Goal: Transaction & Acquisition: Purchase product/service

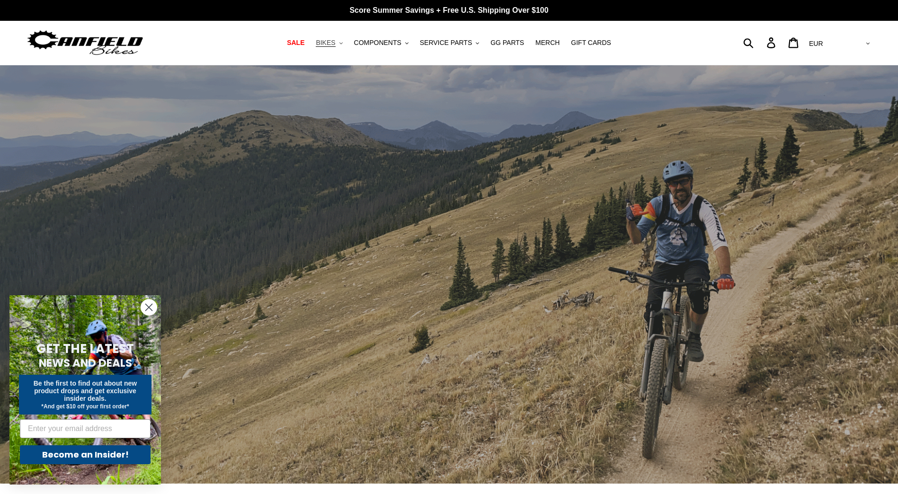
click at [335, 42] on span "BIKES" at bounding box center [325, 43] width 19 height 8
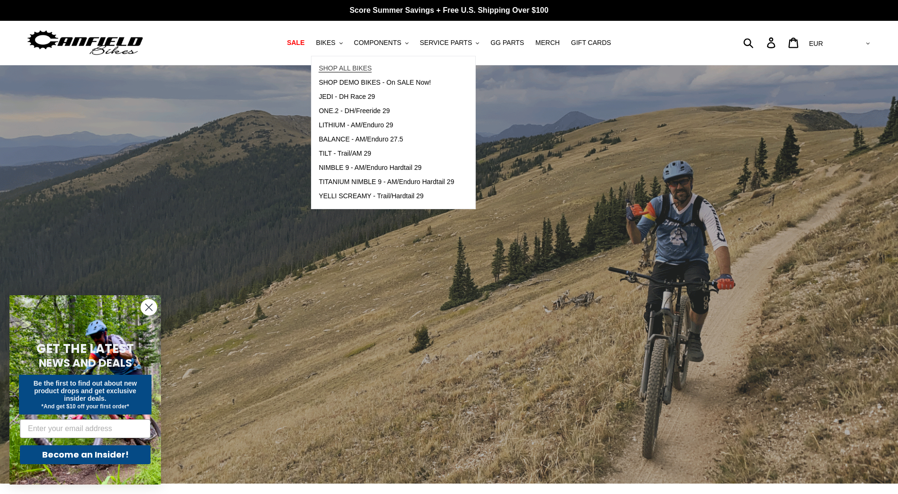
click at [353, 68] on span "SHOP ALL BIKES" at bounding box center [344, 68] width 53 height 8
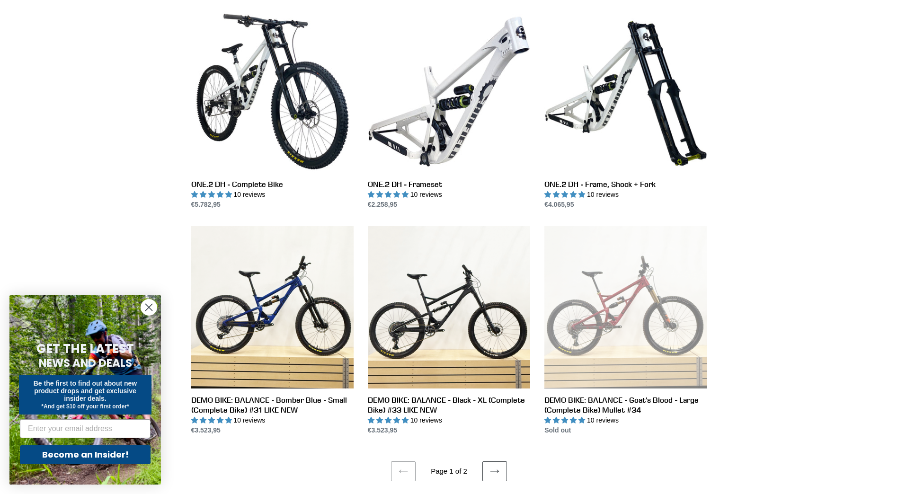
scroll to position [1562, 0]
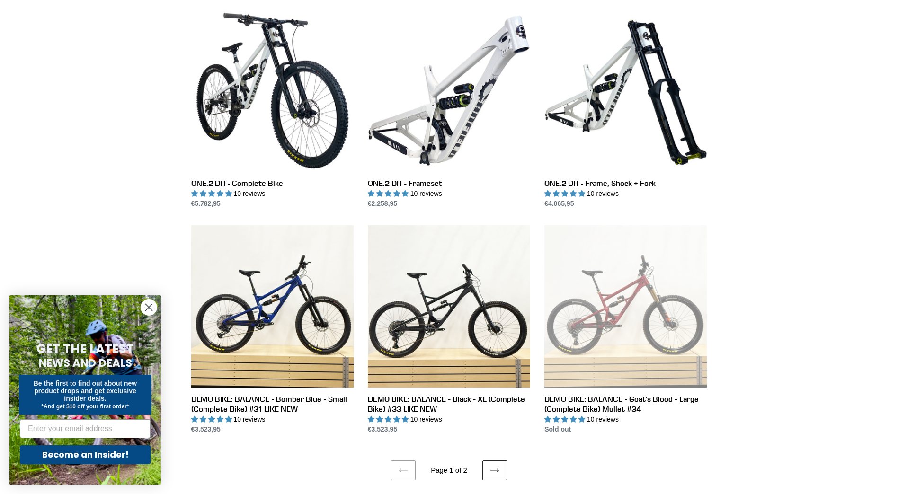
click at [493, 461] on link "Next page" at bounding box center [494, 470] width 25 height 20
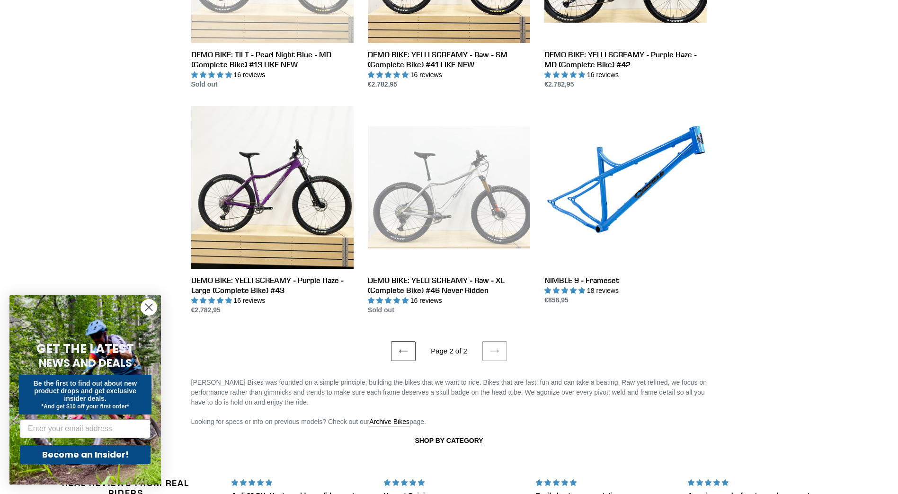
scroll to position [852, 0]
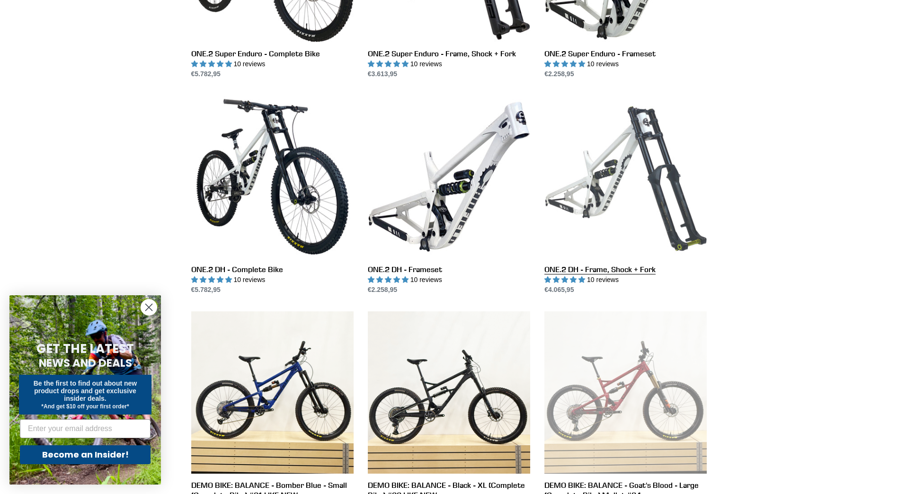
scroll to position [1325, 0]
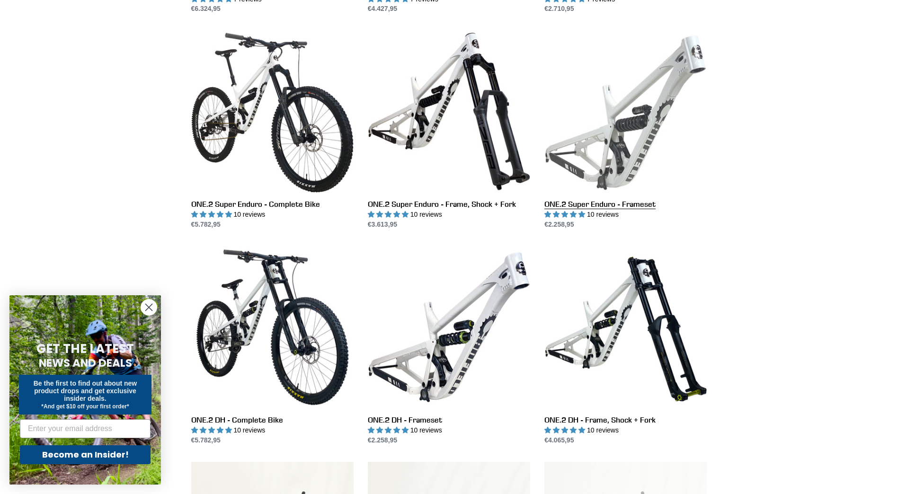
click at [645, 127] on link "ONE.2 Super Enduro - Frameset" at bounding box center [625, 129] width 162 height 199
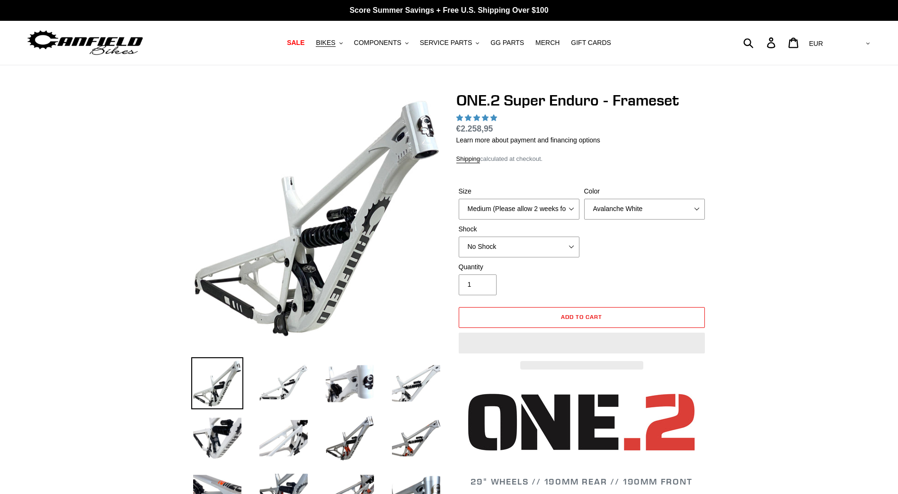
select select "highest-rating"
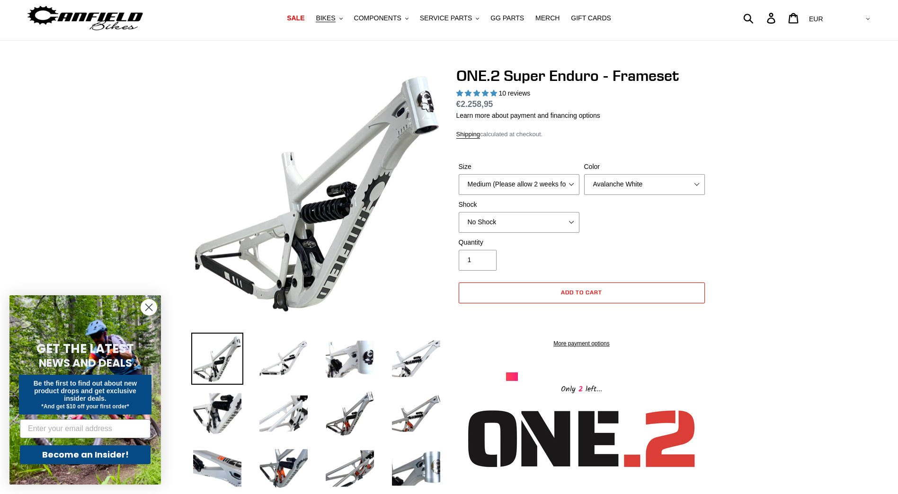
scroll to position [47, 0]
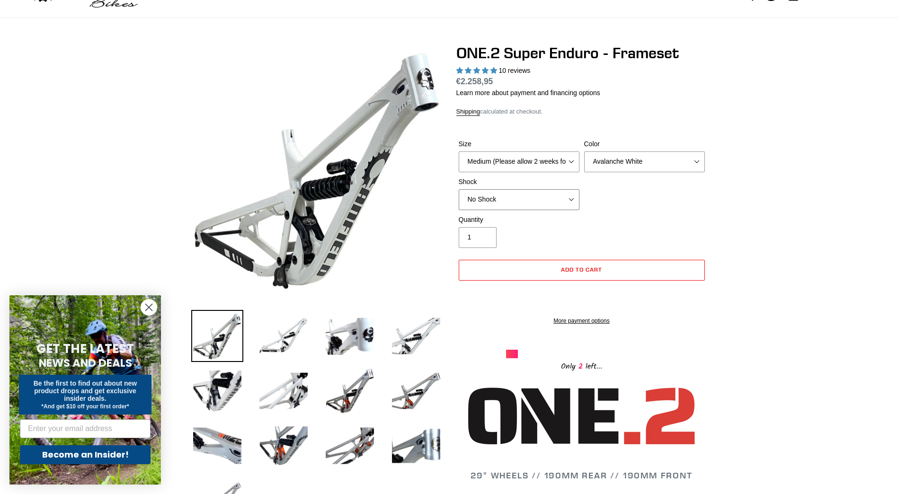
click at [565, 202] on select "No Shock RockShox Vivid Coil" at bounding box center [519, 199] width 121 height 21
select select "RockShox Vivid Coil"
click at [459, 189] on select "No Shock RockShox Vivid Coil" at bounding box center [519, 199] width 121 height 21
click at [567, 163] on select "Medium (Please allow 2 weeks for delivery) Large (Sold Out)" at bounding box center [519, 161] width 121 height 21
select select "Large (Sold Out)"
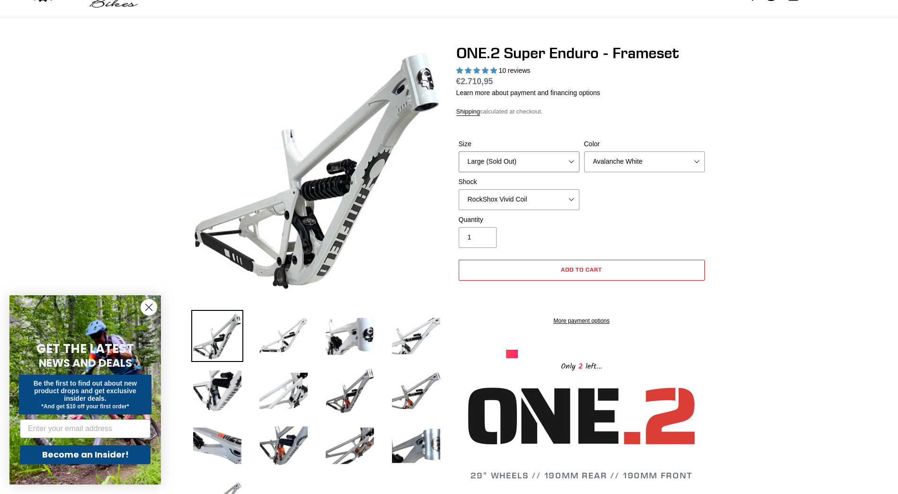
click at [459, 151] on select "Medium (Please allow 2 weeks for delivery) Large (Sold Out)" at bounding box center [519, 161] width 121 height 21
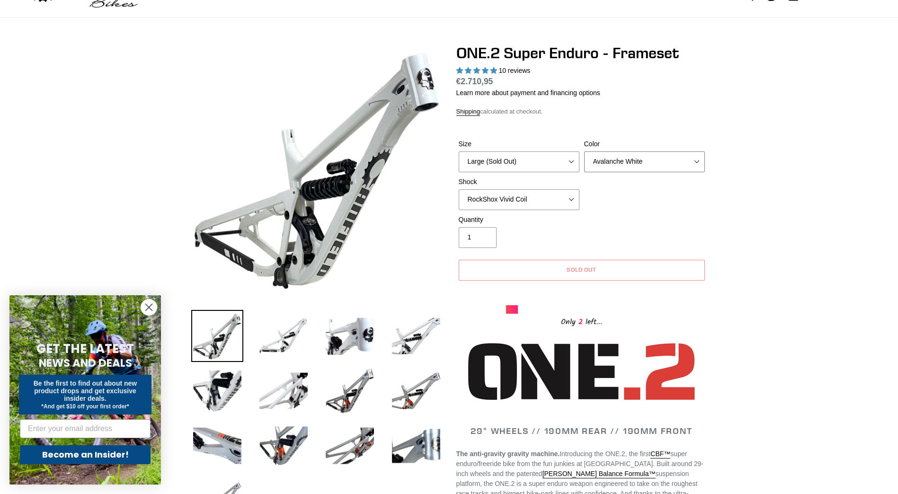
click at [598, 168] on select "Avalanche White Bentonite Grey" at bounding box center [644, 161] width 121 height 21
select select "Bentonite Grey"
click at [584, 151] on select "Avalanche White Bentonite Grey" at bounding box center [644, 161] width 121 height 21
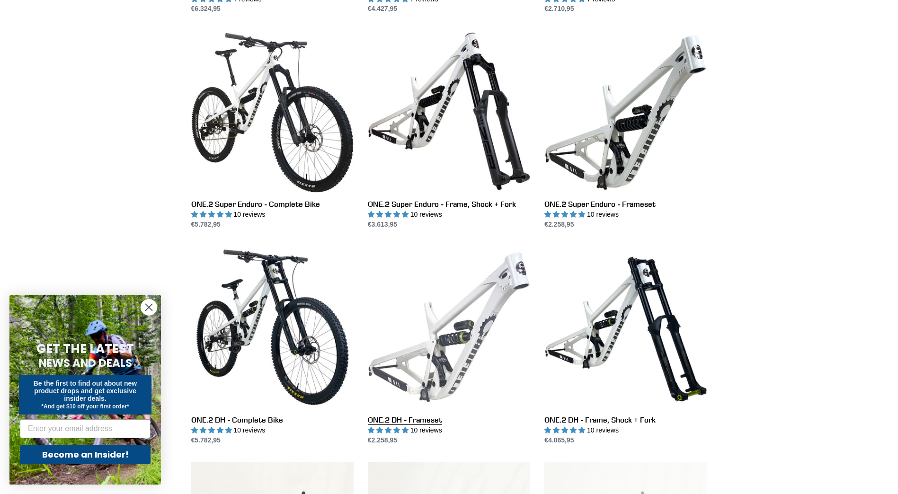
click at [448, 327] on link "ONE.2 DH - Frameset" at bounding box center [449, 345] width 162 height 199
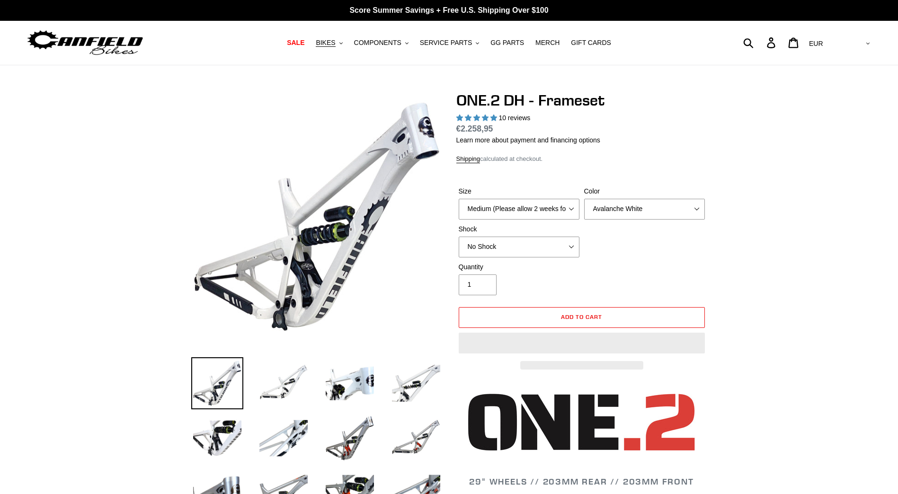
select select "highest-rating"
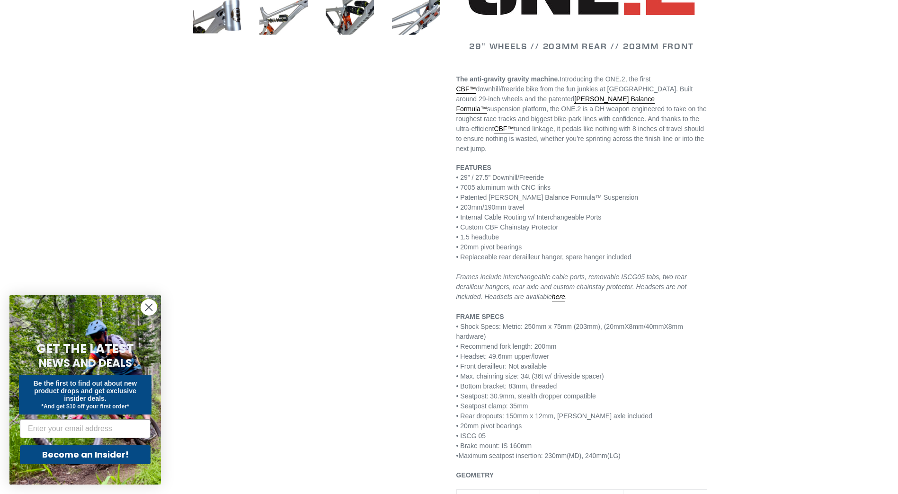
scroll to position [331, 0]
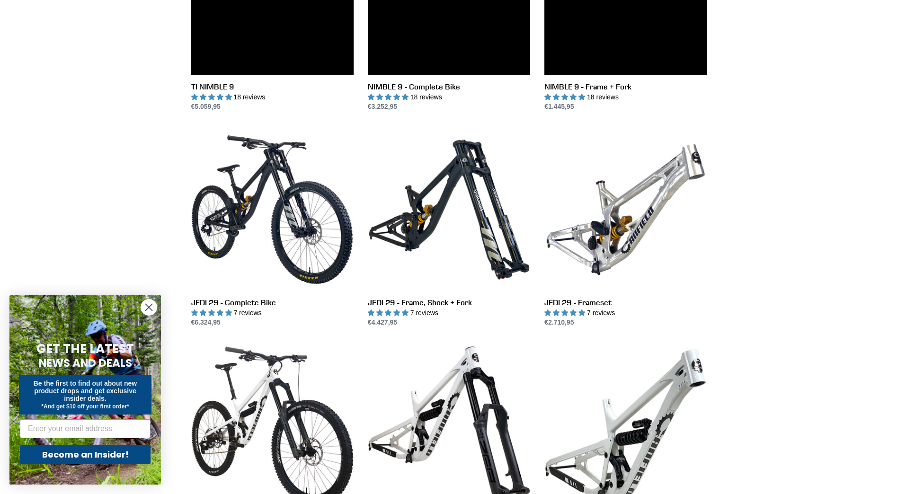
scroll to position [994, 0]
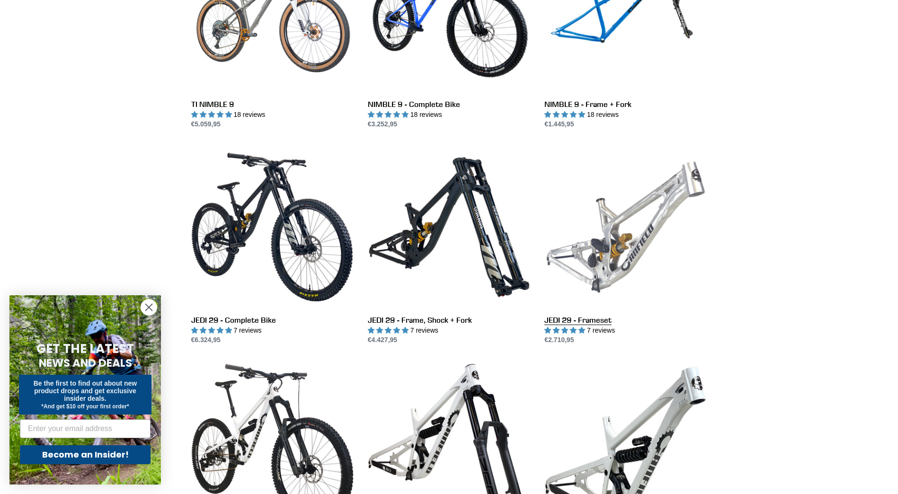
click at [630, 229] on link "JEDI 29 - Frameset" at bounding box center [625, 245] width 162 height 199
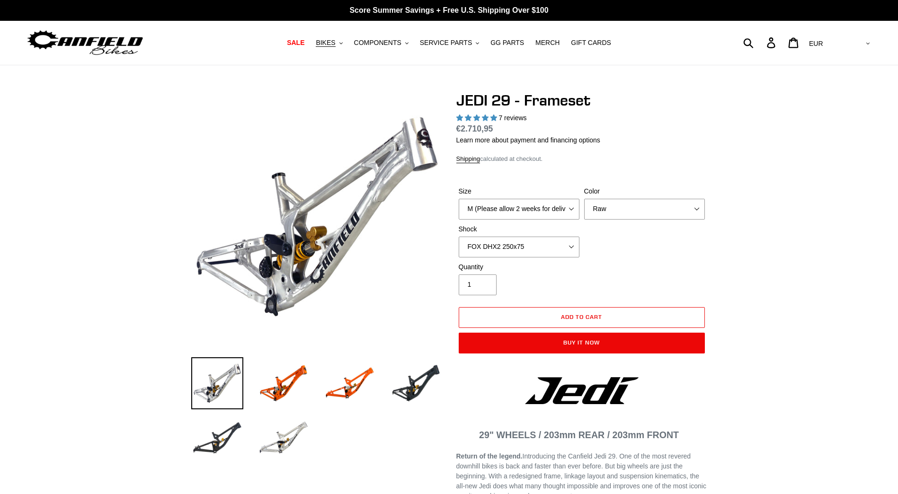
select select "highest-rating"
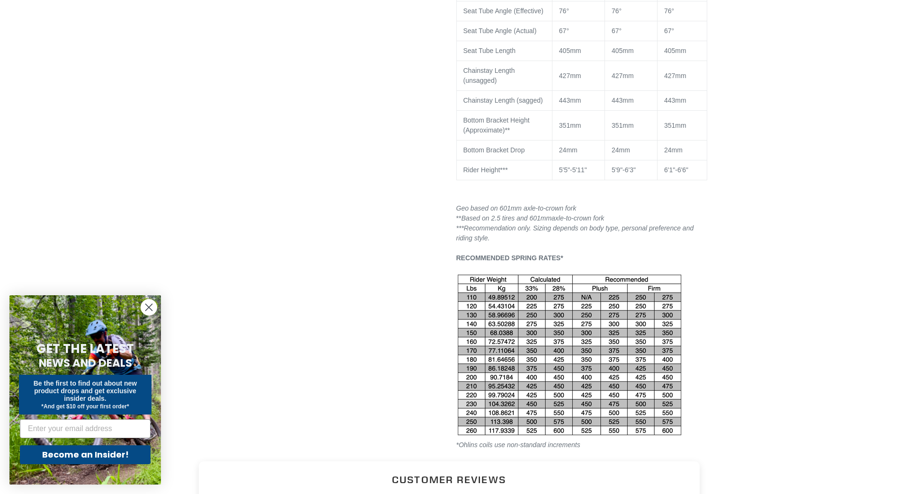
scroll to position [1041, 0]
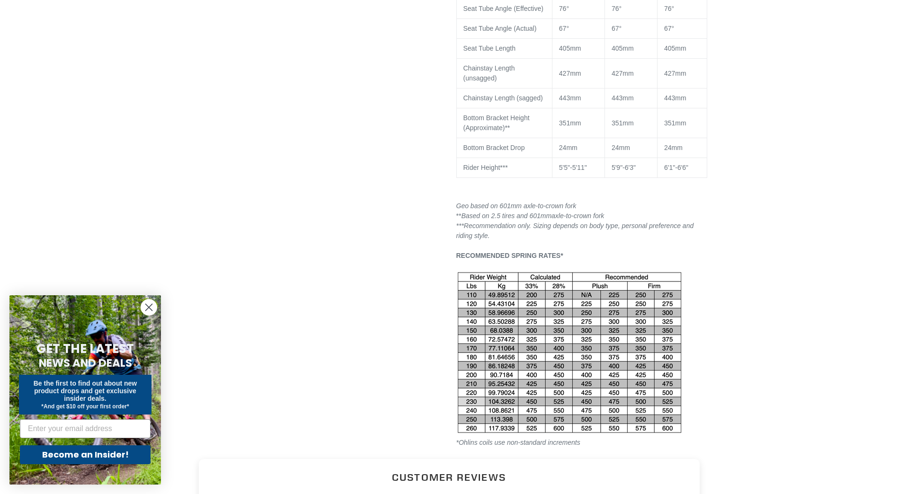
click at [587, 344] on img at bounding box center [569, 353] width 227 height 164
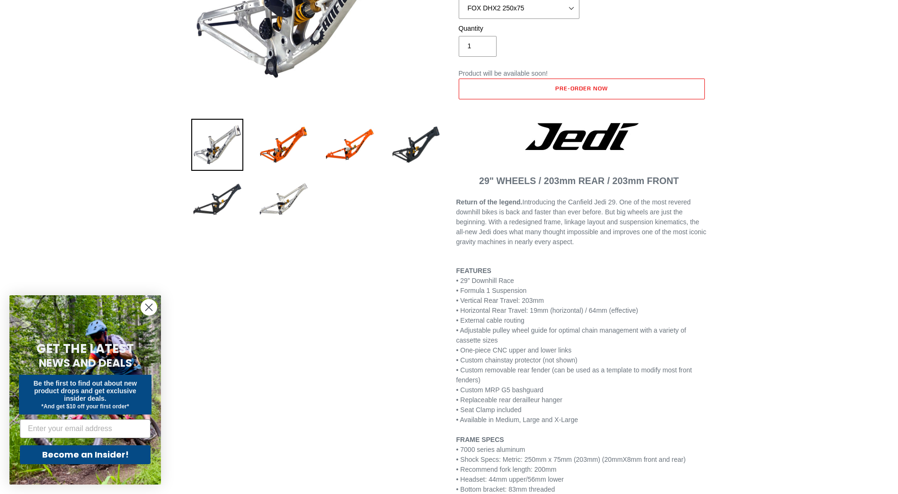
scroll to position [47, 0]
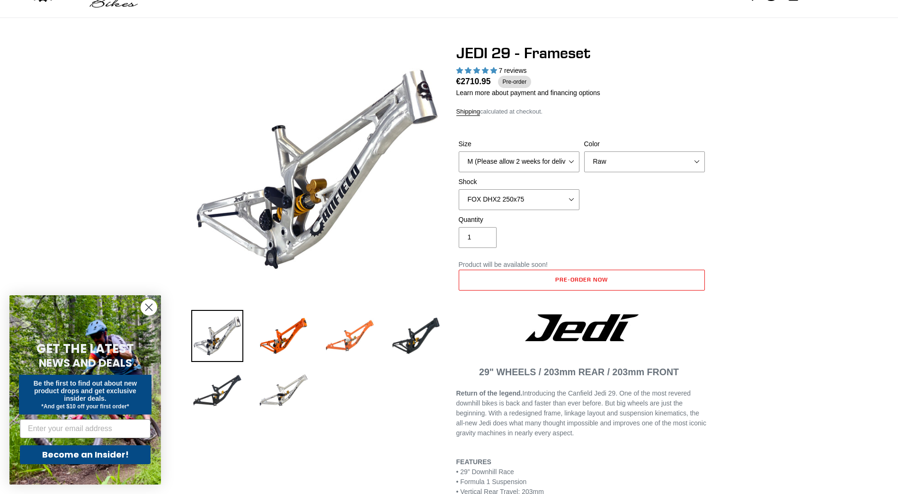
click at [365, 344] on img at bounding box center [350, 336] width 52 height 52
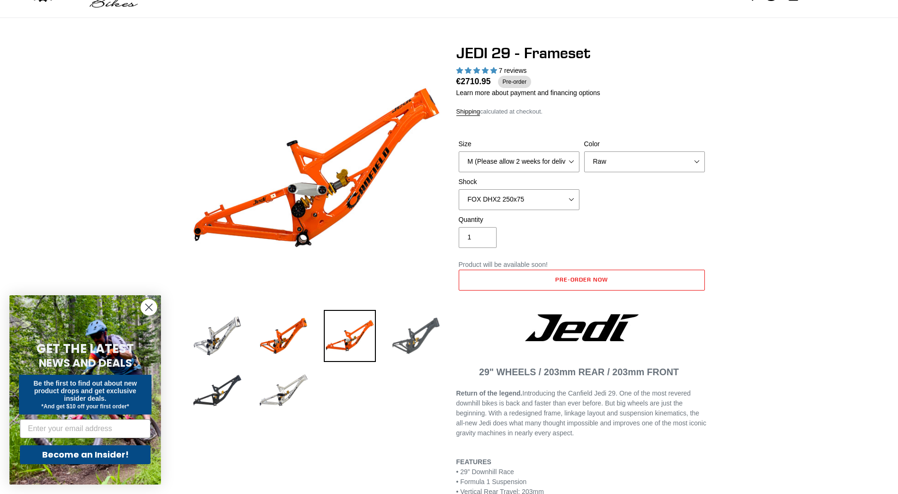
click at [418, 344] on img at bounding box center [416, 336] width 52 height 52
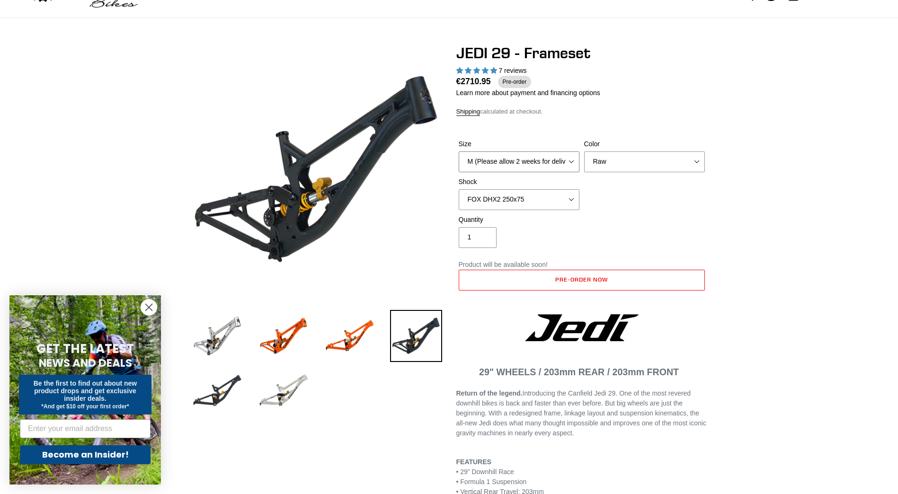
click at [539, 159] on select "M (Please allow 2 weeks for delivery) L (Please allow 2 weeks for delivery) XL" at bounding box center [519, 161] width 121 height 21
select select "L (Please allow 2 weeks for delivery)"
click at [459, 151] on select "M (Please allow 2 weeks for delivery) L (Please allow 2 weeks for delivery) XL" at bounding box center [519, 161] width 121 height 21
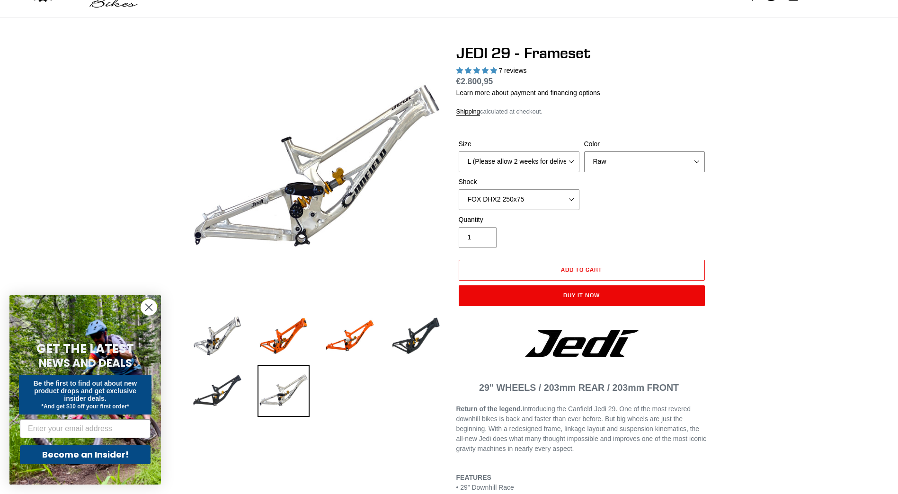
click at [603, 161] on select "Orange Raw Stealth Black" at bounding box center [644, 161] width 121 height 21
select select "Stealth Black"
click at [584, 151] on select "Orange Raw Stealth Black" at bounding box center [644, 161] width 121 height 21
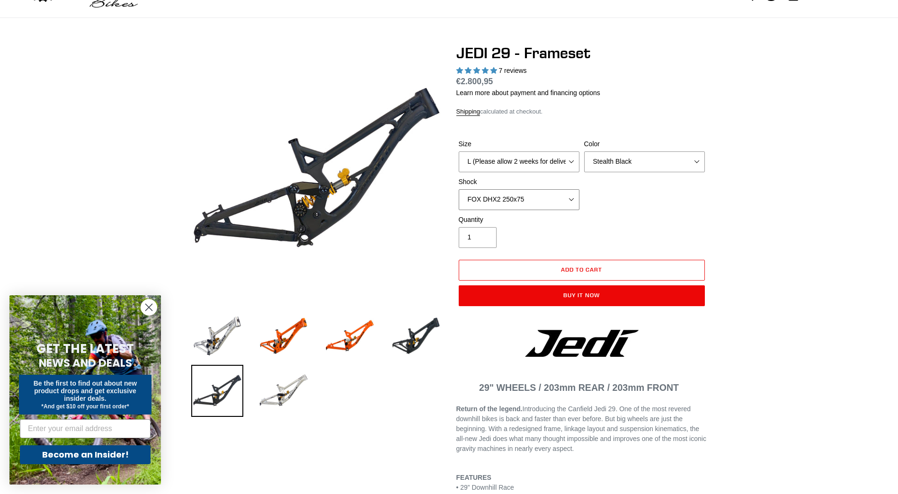
click at [507, 201] on select "No Shock FOX DHX2 250x75 RockShox Vivid Ultimate DH 250x75 EXT e-Storia LOX V3" at bounding box center [519, 199] width 121 height 21
click at [634, 207] on div "Size M (Please allow 2 weeks for delivery) L (Please allow 2 weeks for delivery…" at bounding box center [581, 177] width 251 height 76
click at [560, 211] on div "Size M (Please allow 2 weeks for delivery) L (Please allow 2 weeks for delivery…" at bounding box center [581, 177] width 251 height 76
click at [553, 202] on select "No Shock FOX DHX2 250x75 RockShox Vivid Ultimate DH 250x75 EXT e-Storia LOX V3" at bounding box center [519, 199] width 121 height 21
select select "No Shock"
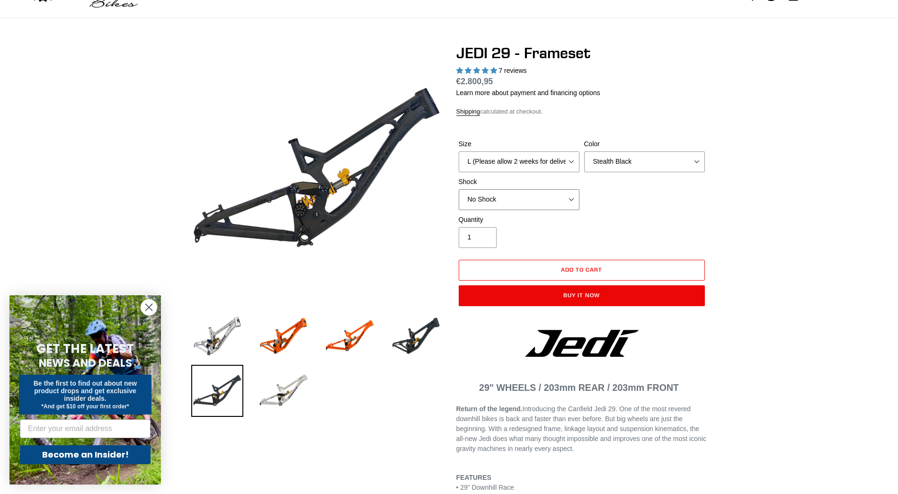
click at [459, 189] on select "No Shock FOX DHX2 250x75 RockShox Vivid Ultimate DH 250x75 EXT e-Storia LOX V3" at bounding box center [519, 199] width 121 height 21
